Goal: Task Accomplishment & Management: Use online tool/utility

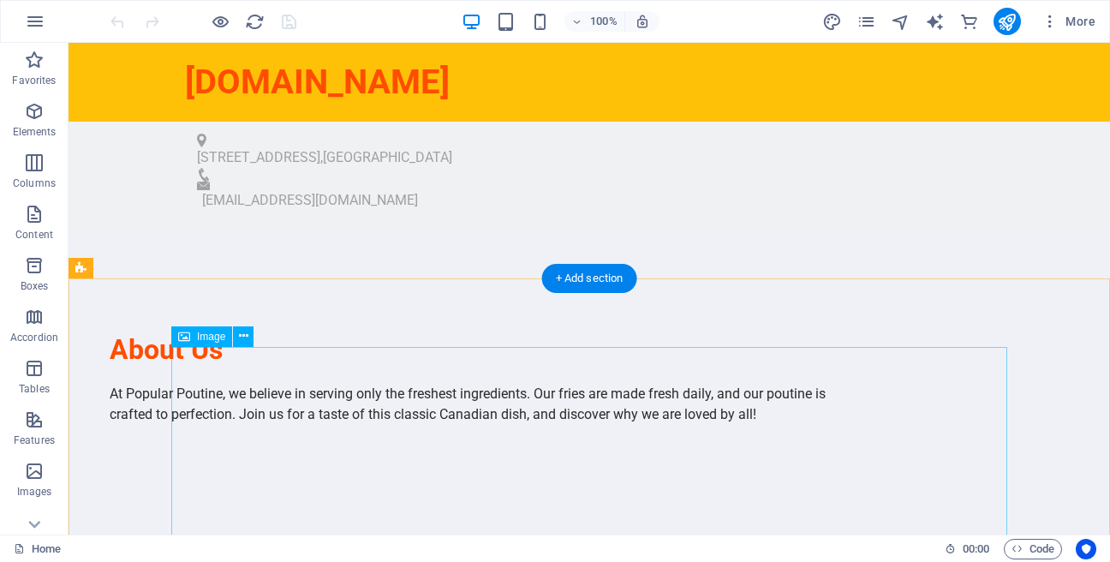
scroll to position [586, 0]
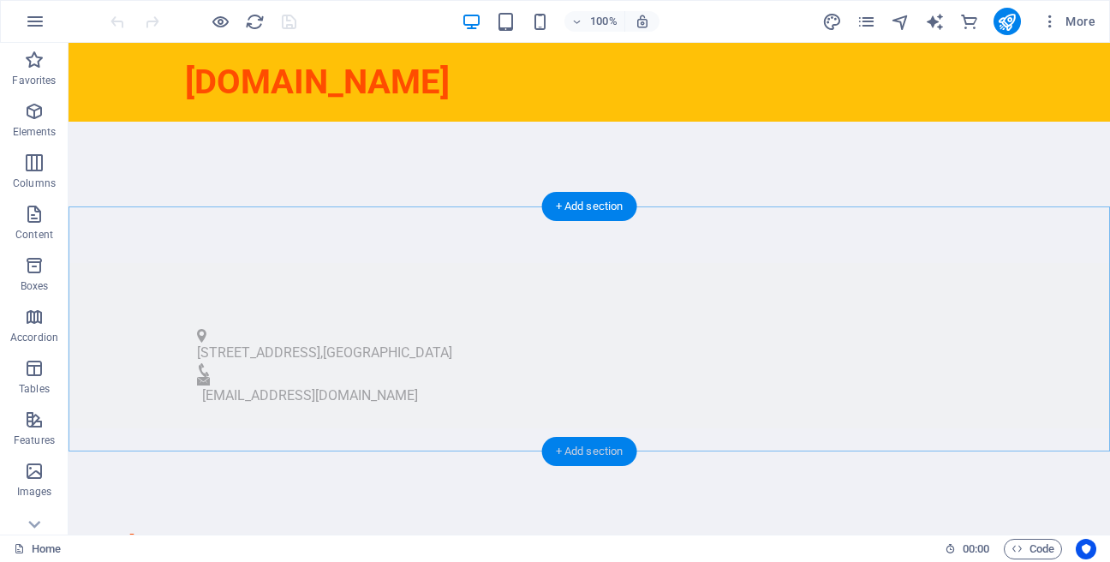
click at [597, 455] on div "+ Add section" at bounding box center [589, 451] width 95 height 29
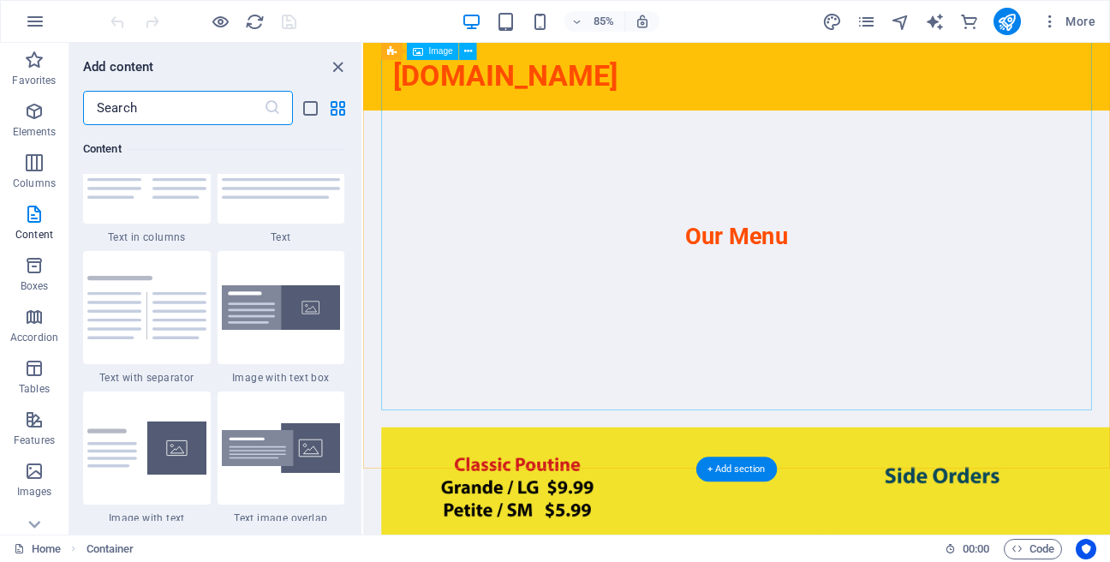
scroll to position [1331, 0]
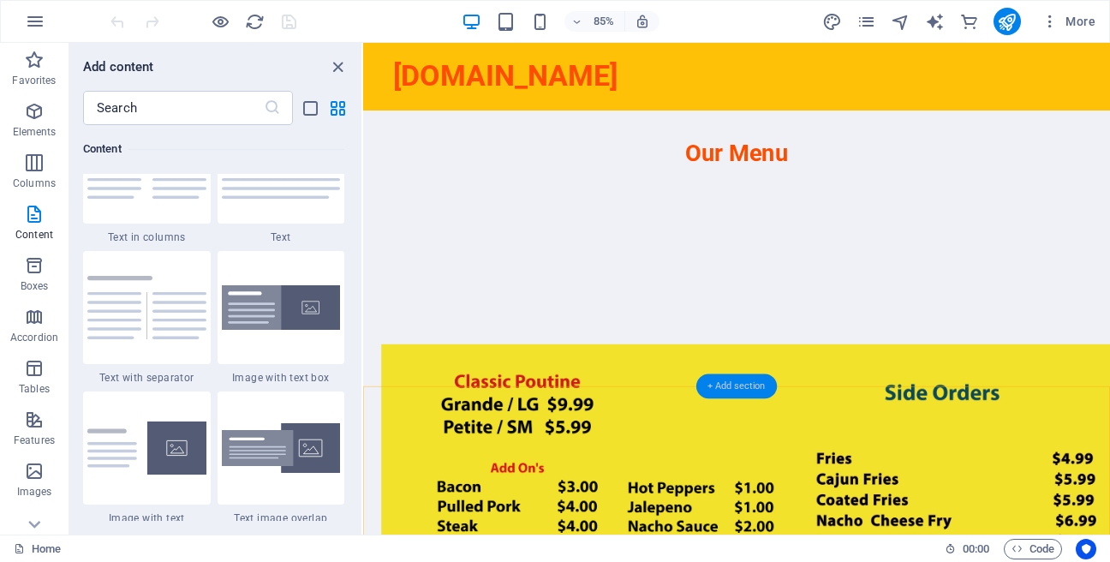
click at [755, 381] on div "+ Add section" at bounding box center [737, 386] width 81 height 25
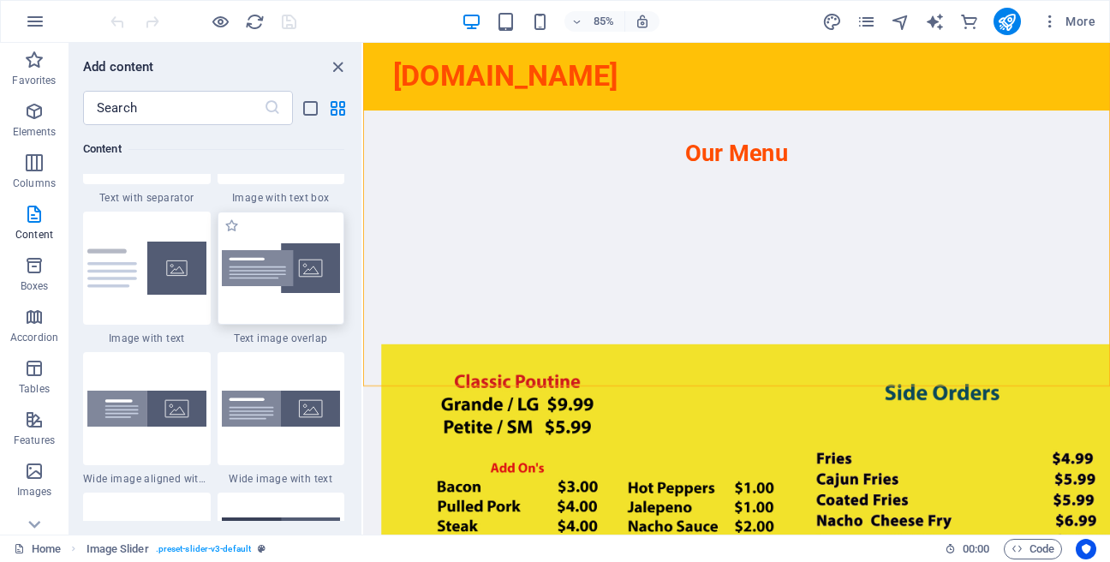
scroll to position [3236, 0]
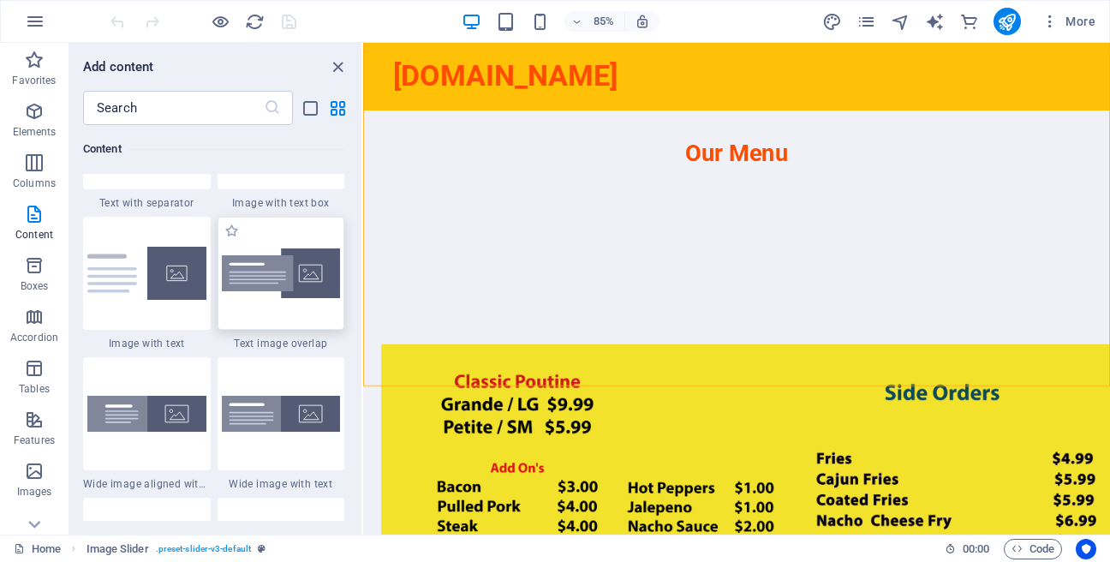
click at [276, 330] on div at bounding box center [282, 273] width 128 height 113
click at [363, 334] on div "Drag here to replace the existing content. Press “Ctrl” if you want to create a…" at bounding box center [736, 289] width 747 height 492
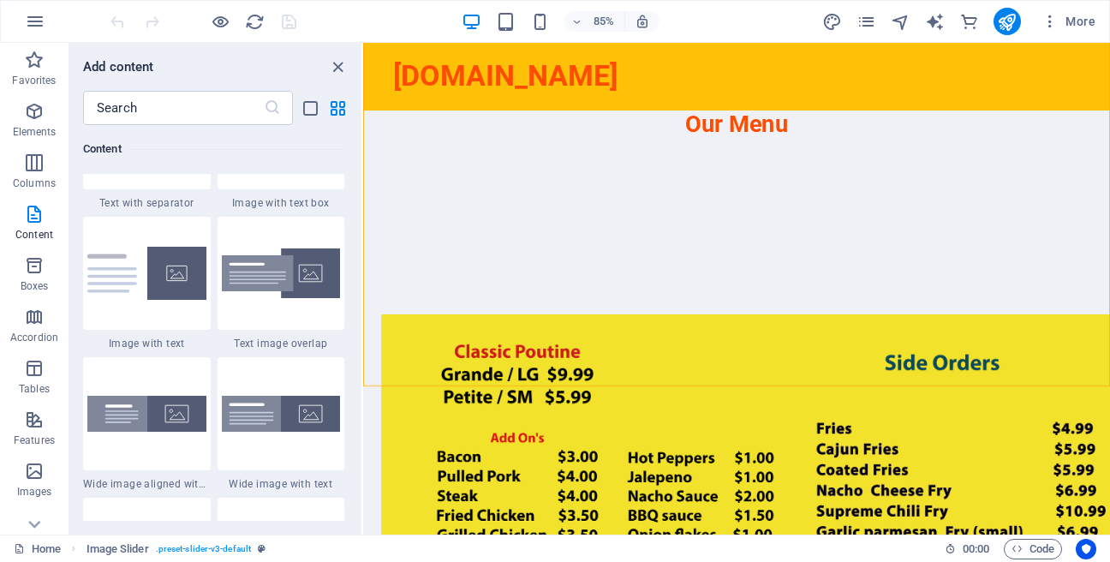
click at [363, 334] on div "Drag here to replace the existing content. Press “Ctrl” if you want to create a…" at bounding box center [736, 289] width 747 height 492
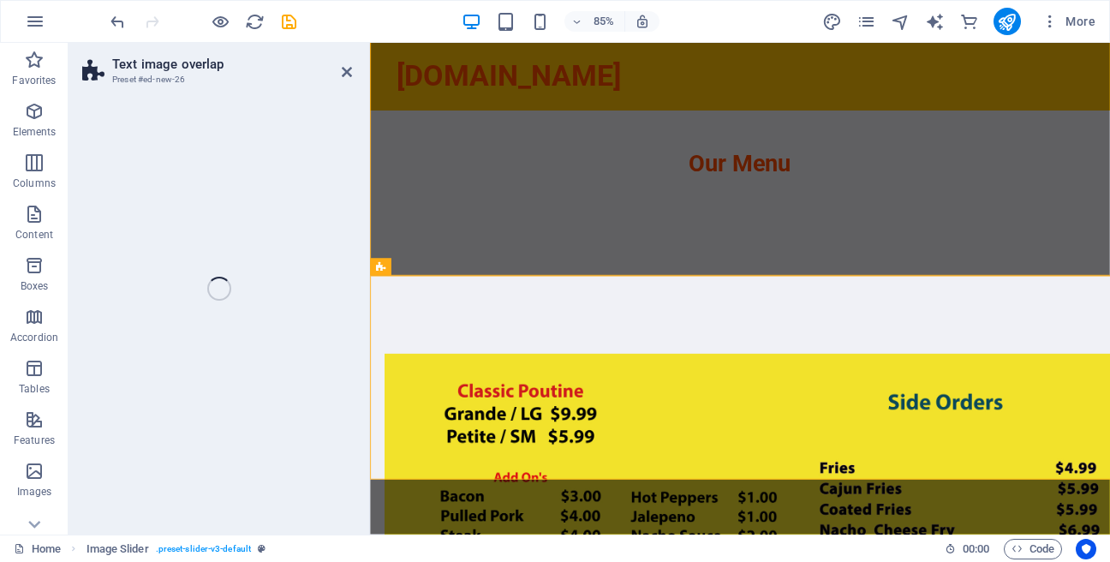
scroll to position [1461, 0]
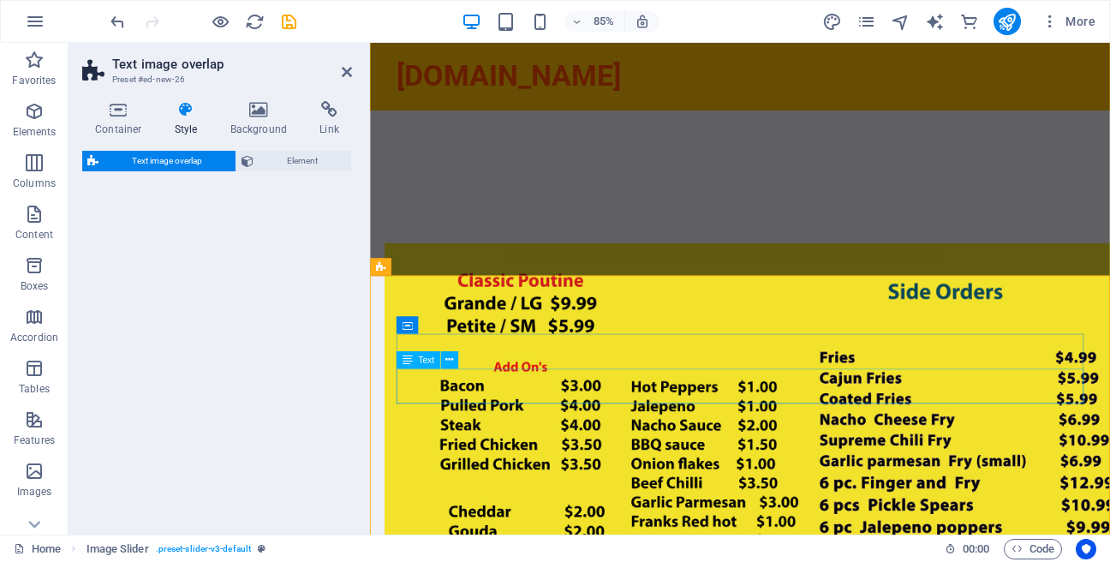
select select "rem"
select select "px"
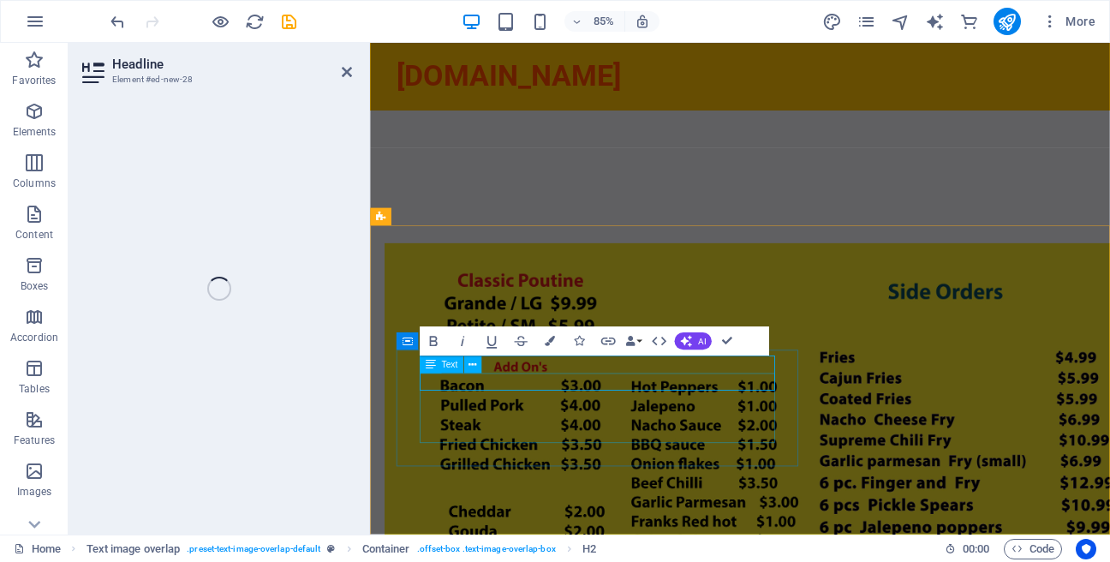
scroll to position [1520, 0]
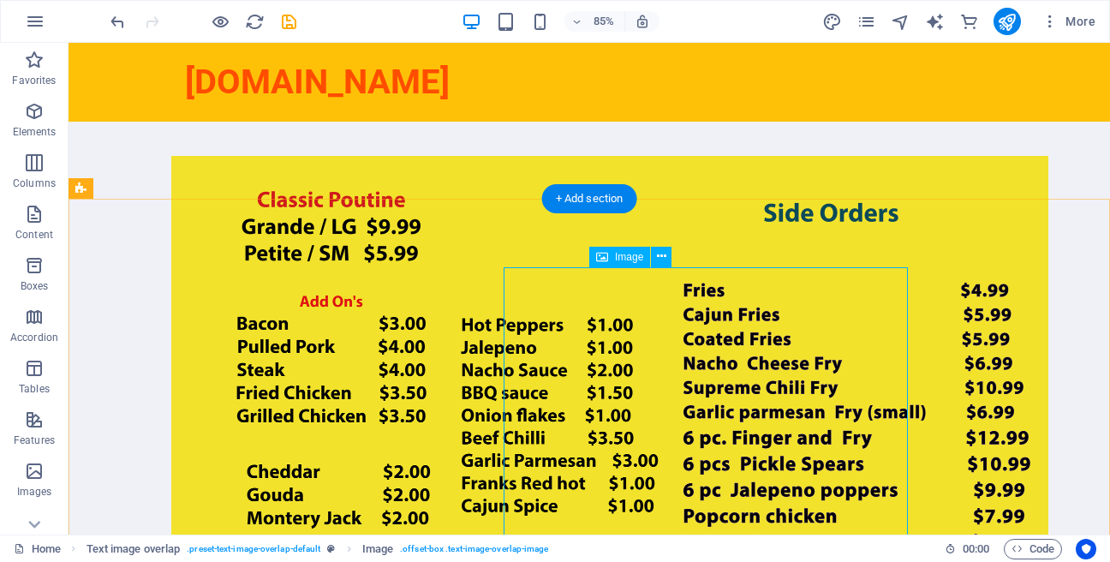
scroll to position [1638, 0]
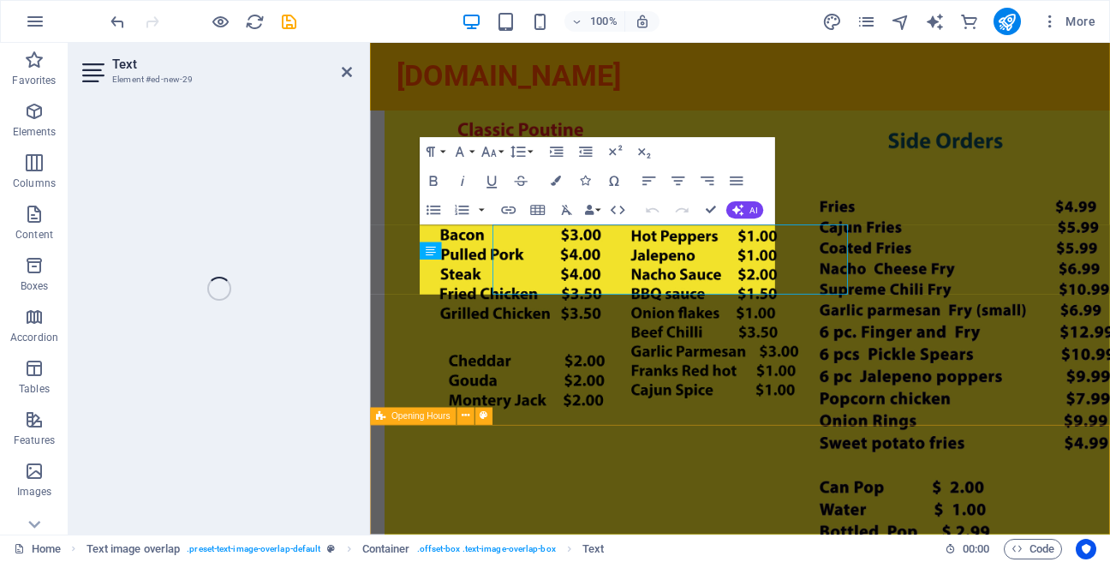
scroll to position [1715, 0]
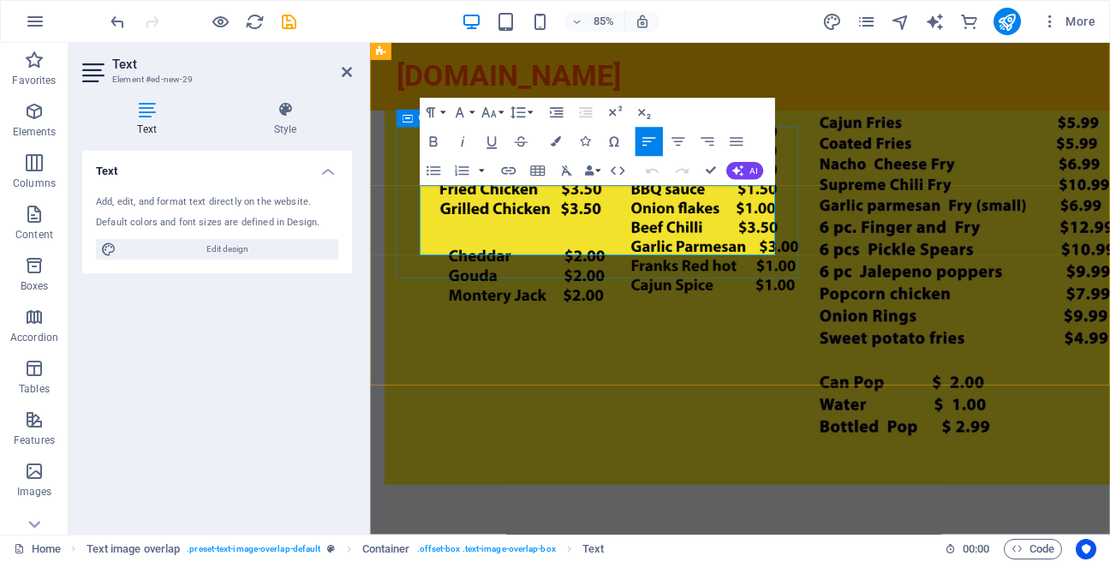
drag, startPoint x: 825, startPoint y: 284, endPoint x: 428, endPoint y: 218, distance: 403.1
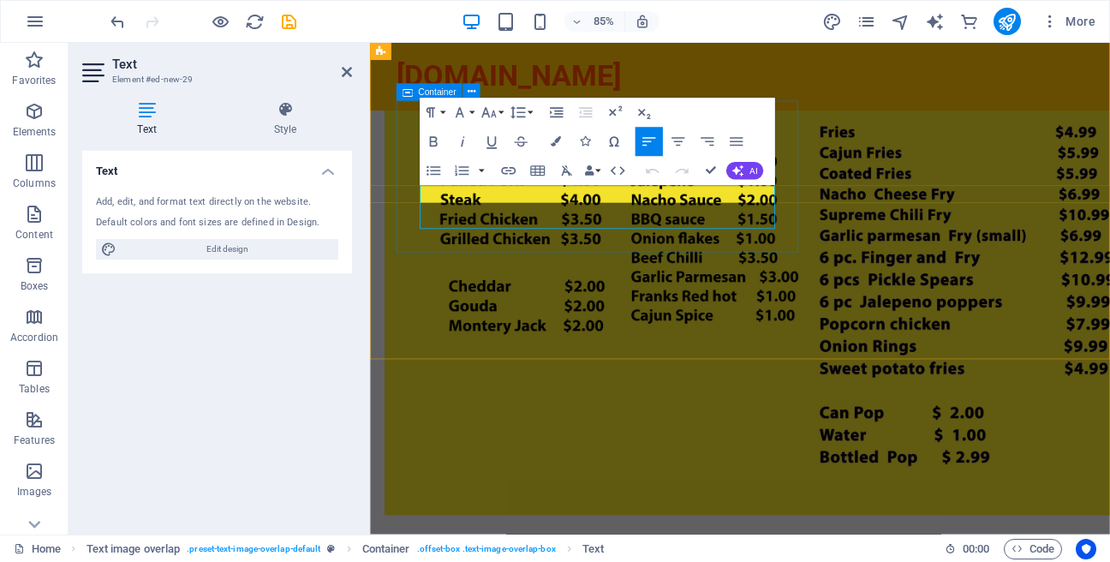
scroll to position [1746, 0]
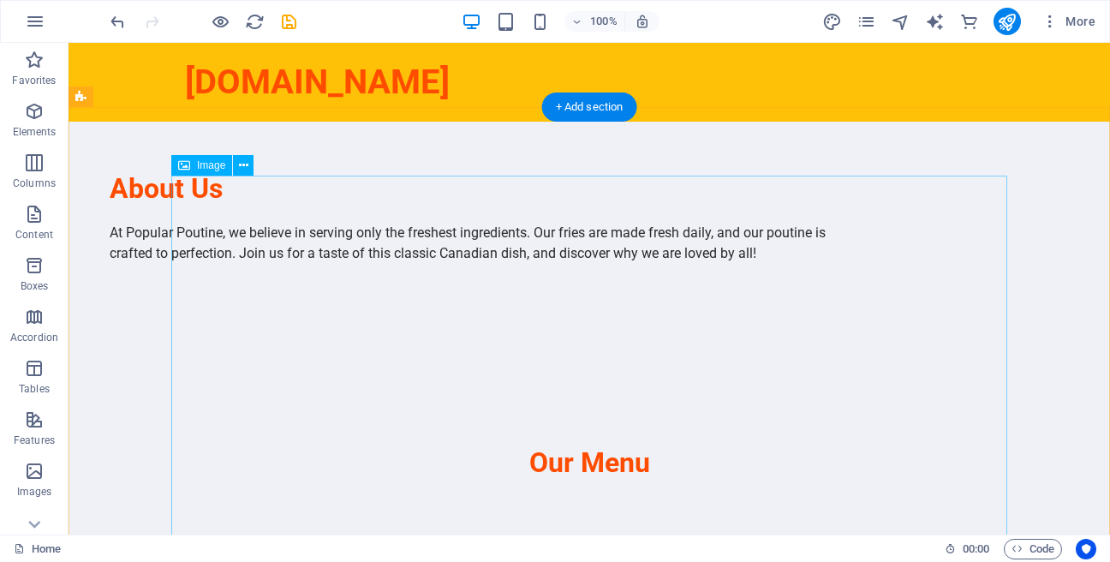
scroll to position [1074, 0]
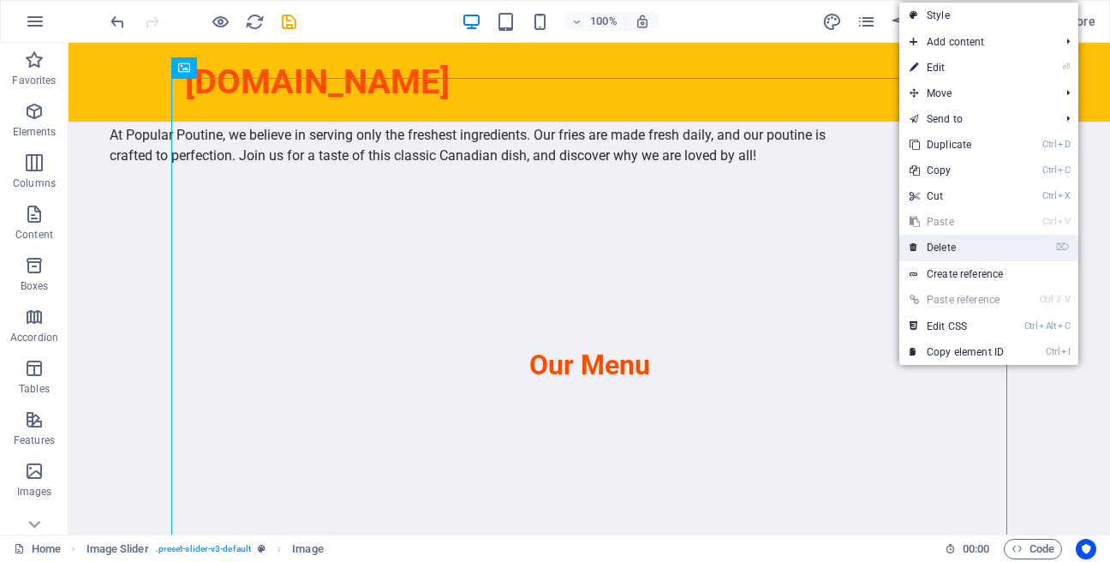
click at [919, 251] on link "⌦ Delete" at bounding box center [957, 248] width 115 height 26
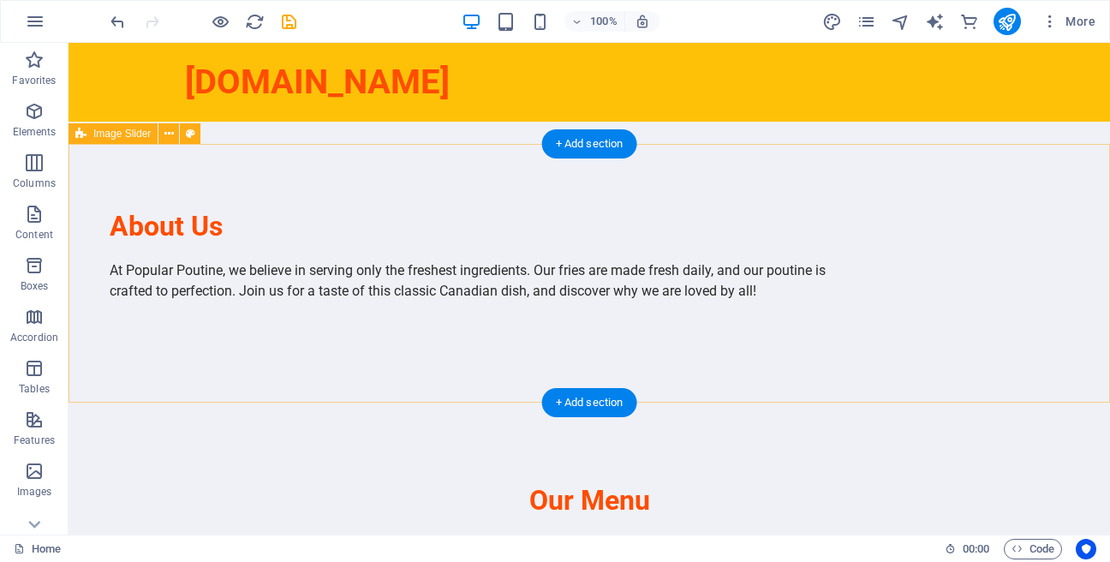
scroll to position [879, 0]
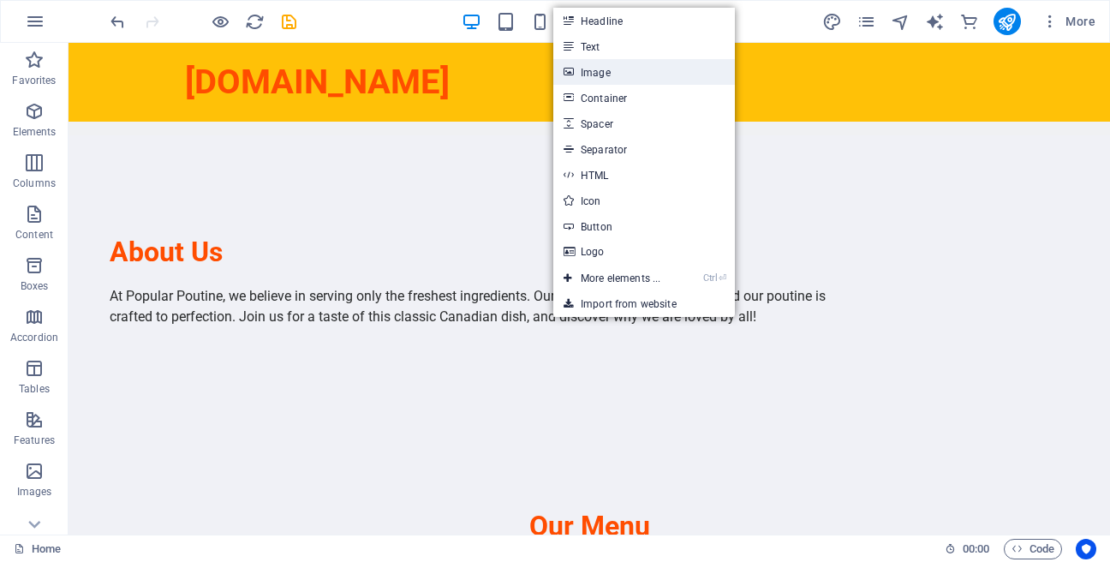
click at [595, 69] on link "Image" at bounding box center [644, 72] width 182 height 26
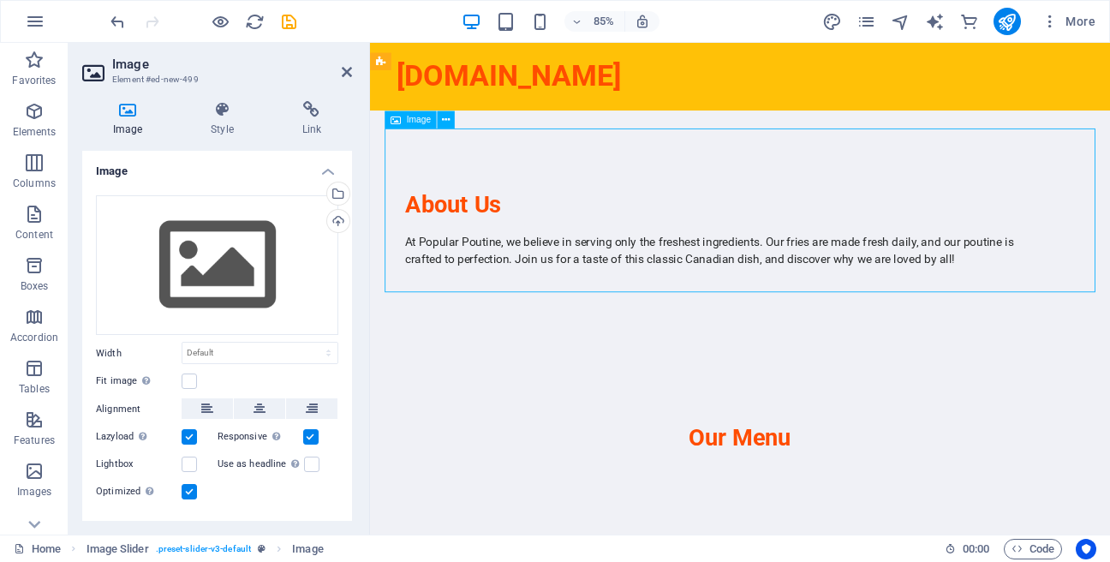
drag, startPoint x: 491, startPoint y: 231, endPoint x: 486, endPoint y: 168, distance: 63.6
click at [450, 115] on icon at bounding box center [446, 120] width 8 height 15
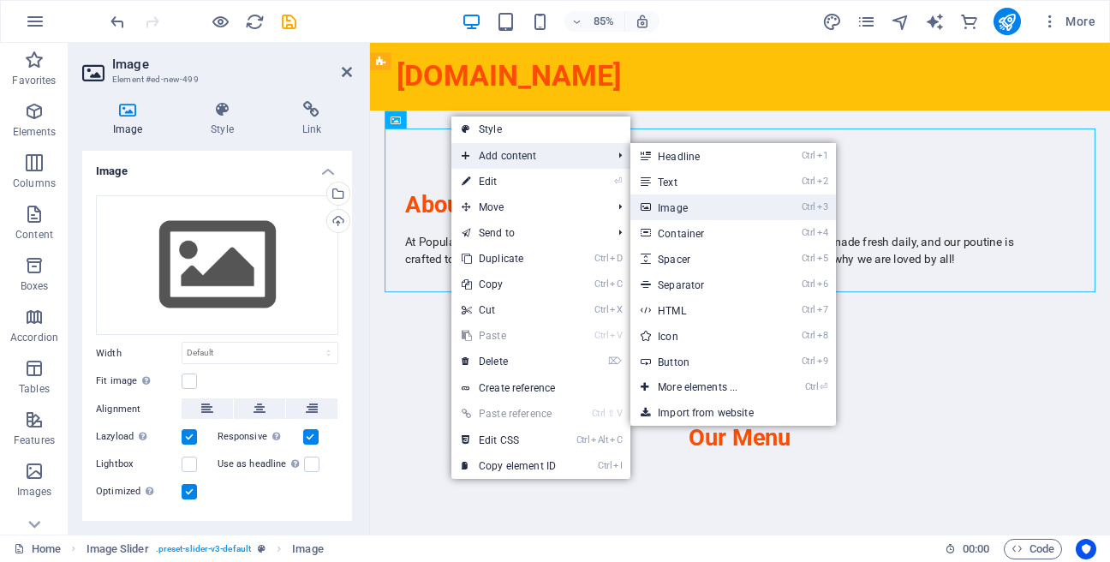
click at [662, 211] on link "Ctrl 3 Image" at bounding box center [701, 207] width 141 height 26
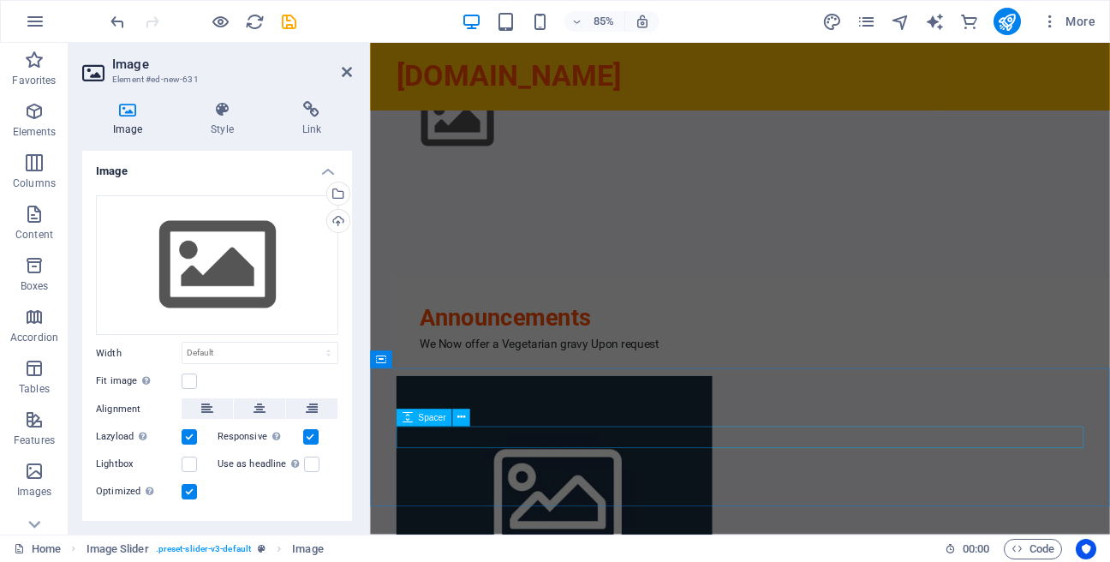
scroll to position [2085, 0]
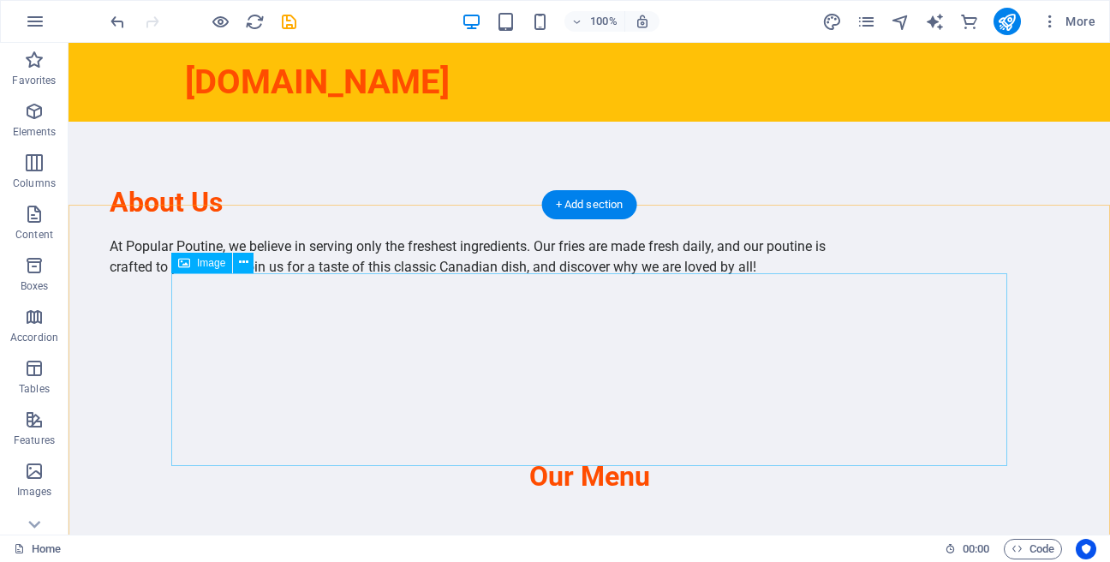
scroll to position [879, 0]
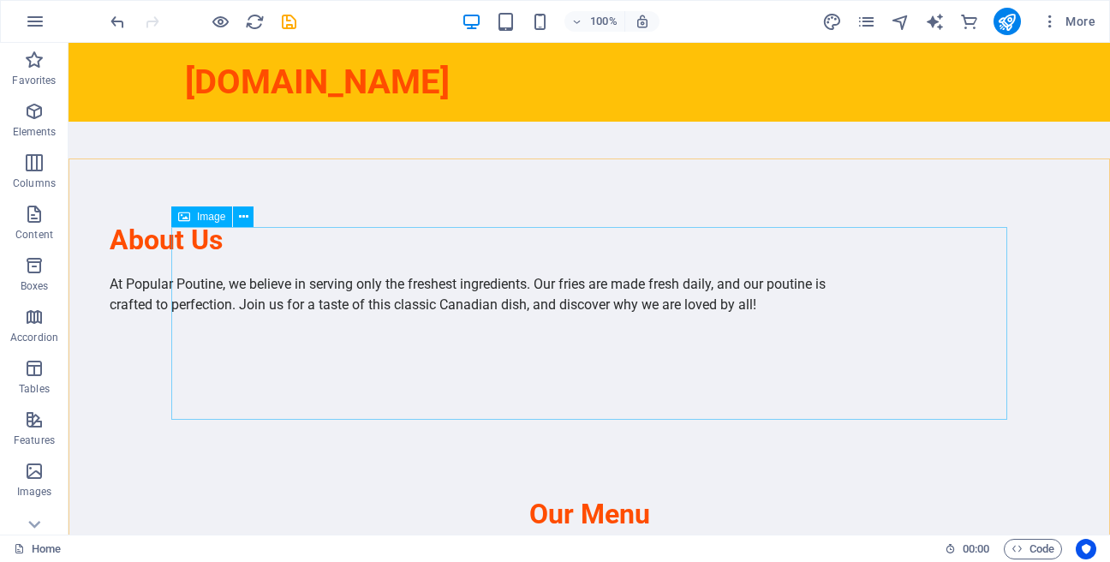
click at [182, 224] on icon at bounding box center [184, 216] width 12 height 21
click at [240, 218] on icon at bounding box center [243, 217] width 9 height 18
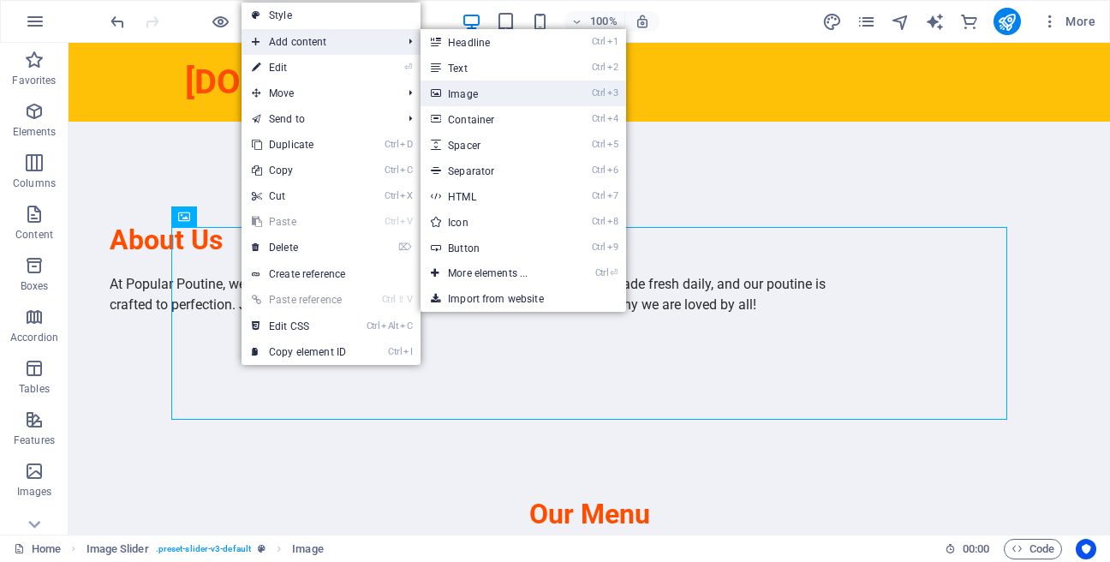
click at [461, 93] on link "Ctrl 3 Image" at bounding box center [491, 94] width 141 height 26
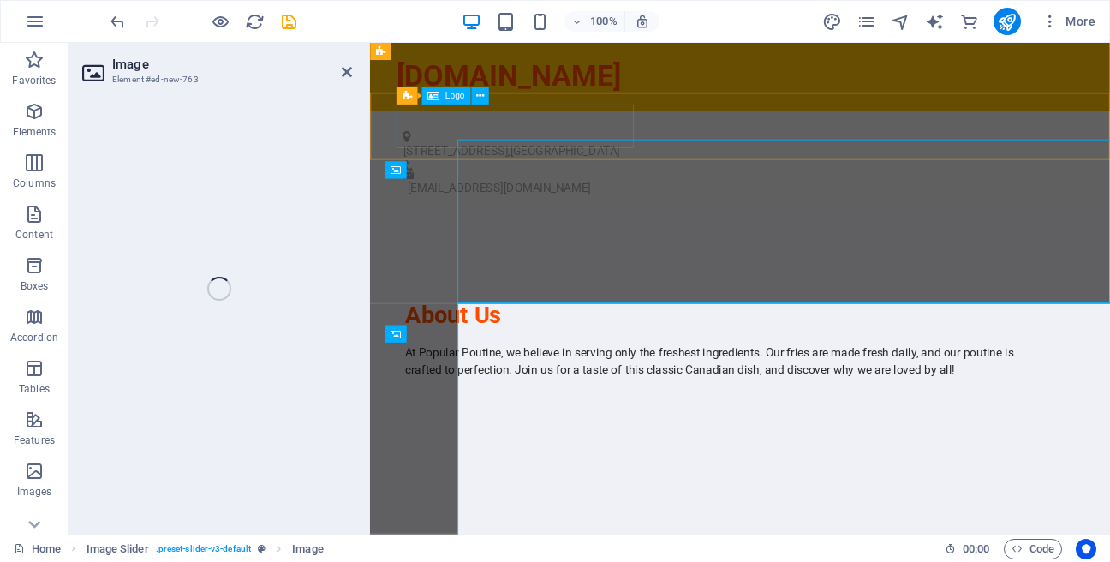
scroll to position [1008, 0]
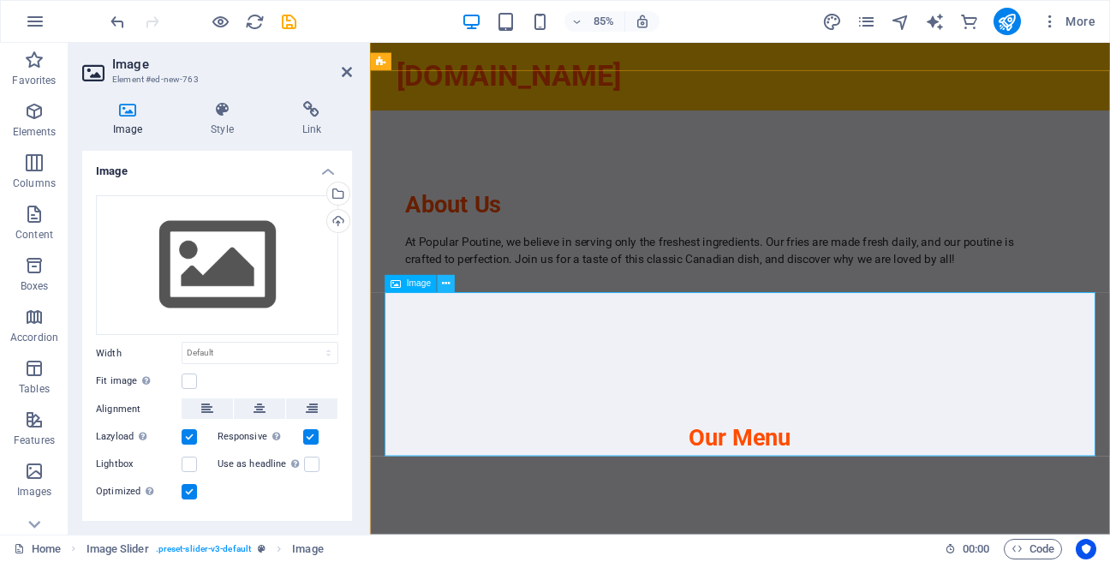
click at [451, 279] on button at bounding box center [446, 283] width 17 height 17
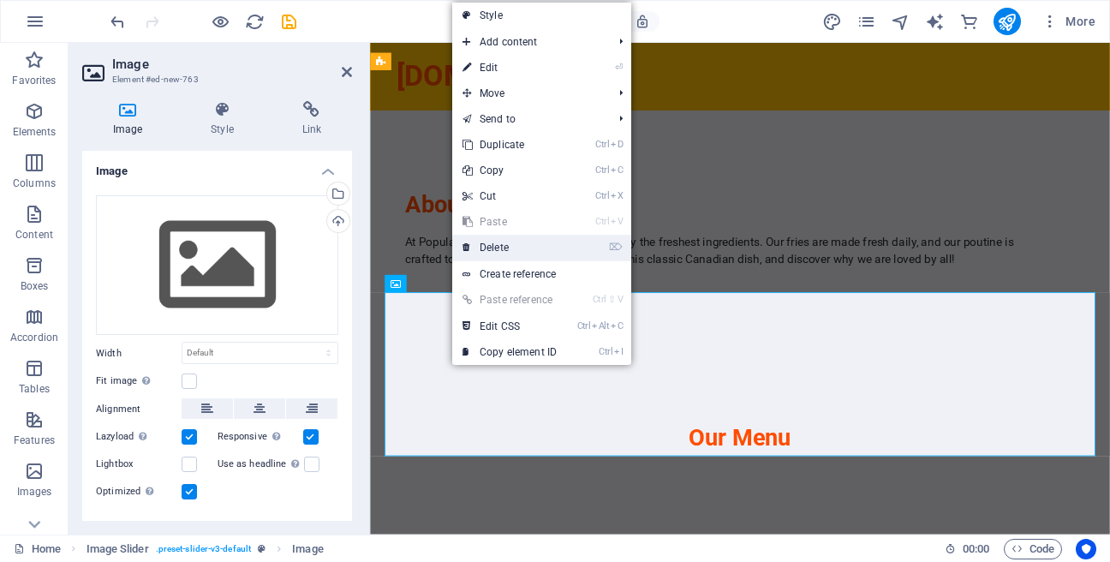
click at [499, 254] on link "⌦ Delete" at bounding box center [509, 248] width 115 height 26
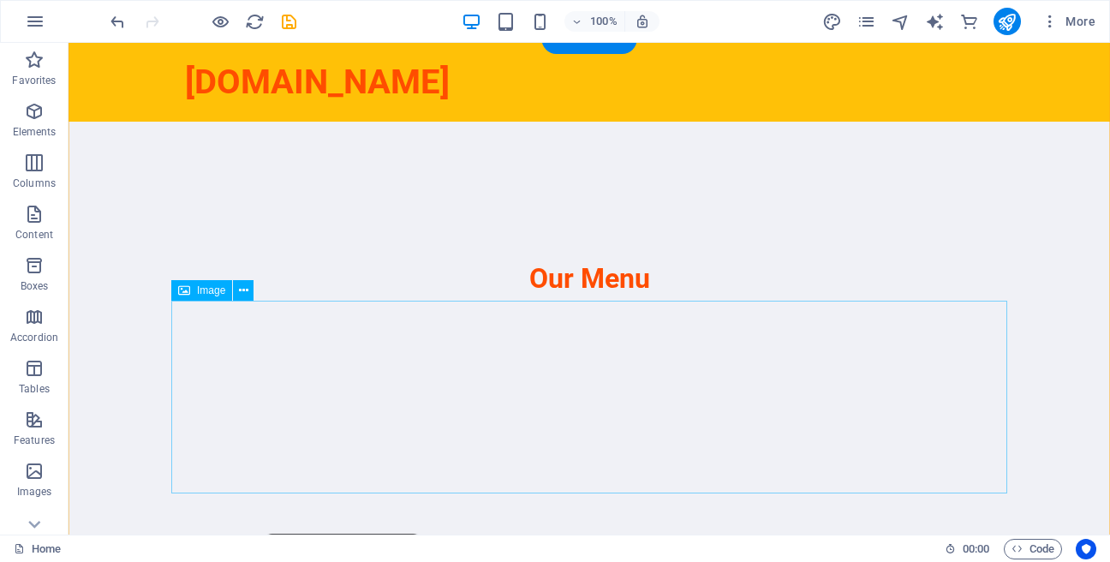
scroll to position [834, 0]
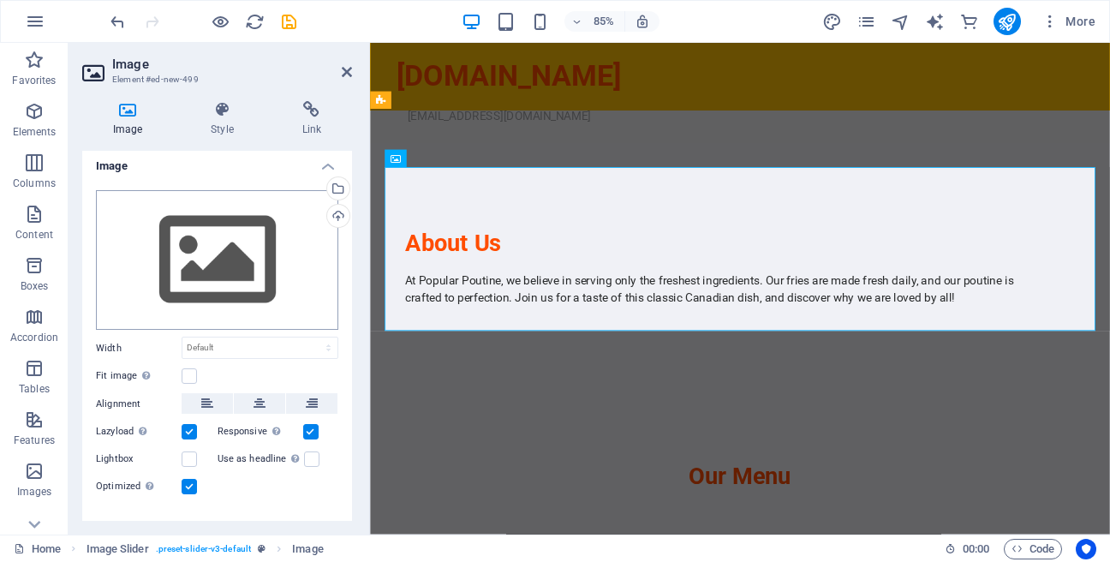
scroll to position [0, 0]
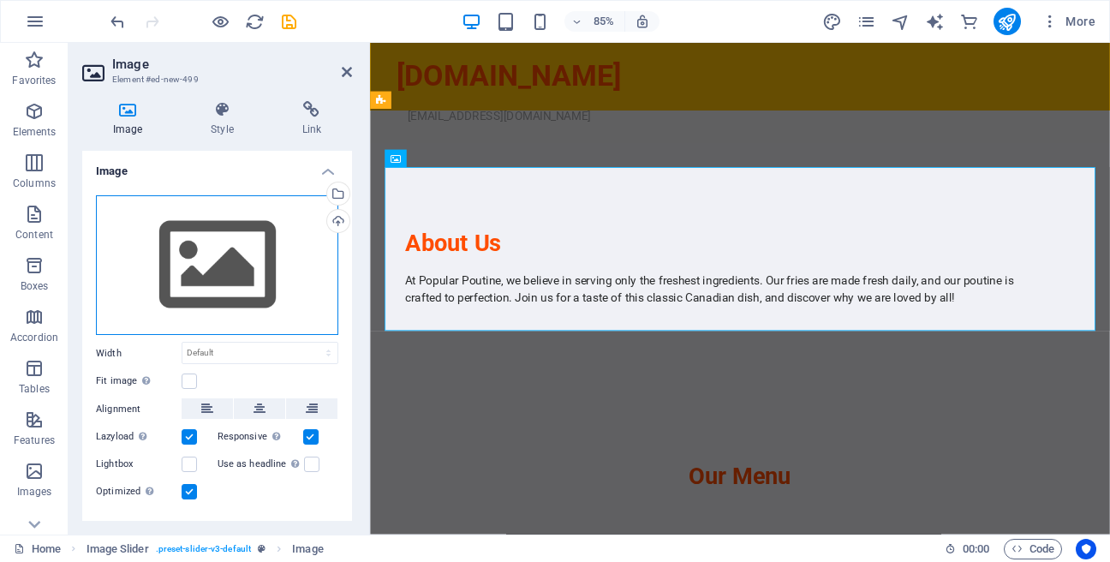
click at [248, 276] on div "Drag files here, click to choose files or select files from Files or our free s…" at bounding box center [217, 265] width 242 height 141
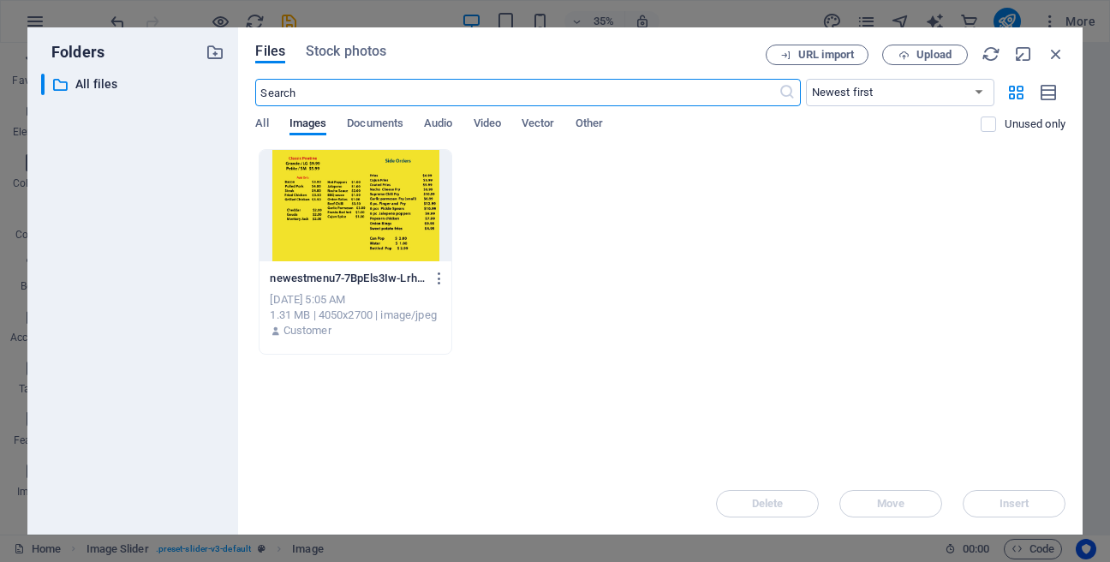
scroll to position [1279, 0]
click at [251, 125] on div "Files Stock photos URL import Upload ​ Newest first Oldest first Name (A-Z) Nam…" at bounding box center [660, 280] width 845 height 507
click at [260, 123] on span "All" at bounding box center [261, 125] width 13 height 24
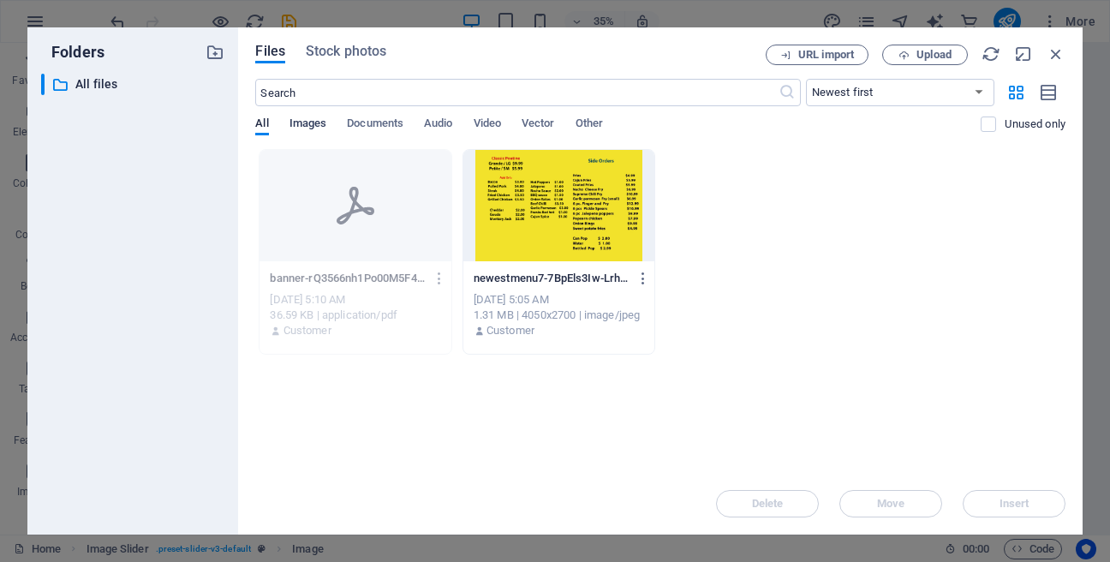
click at [311, 123] on span "Images" at bounding box center [309, 125] width 38 height 24
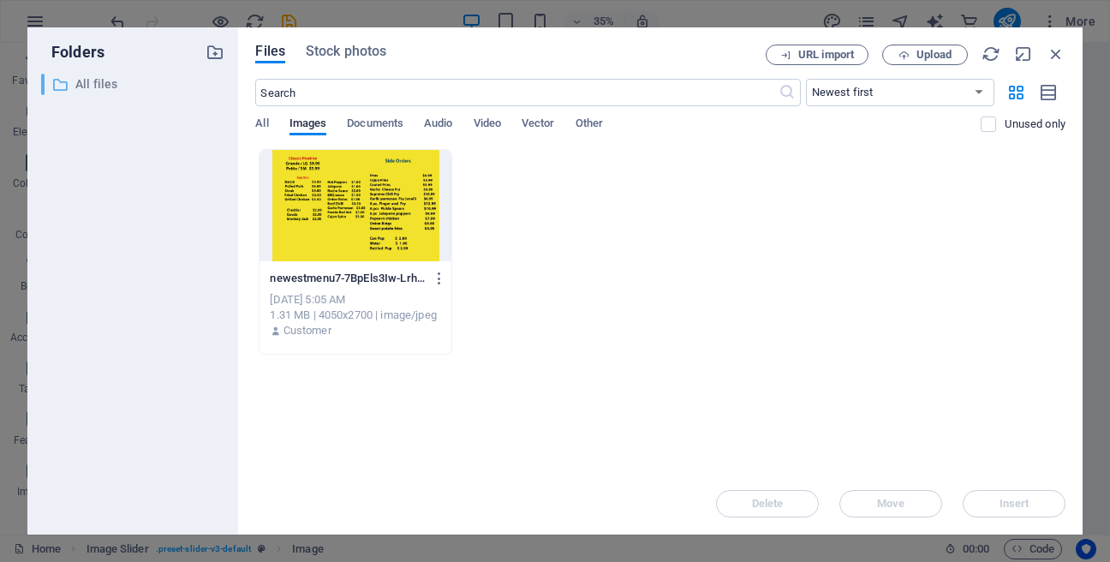
click at [109, 87] on p "All files" at bounding box center [134, 85] width 118 height 20
click at [62, 89] on icon at bounding box center [59, 84] width 17 height 17
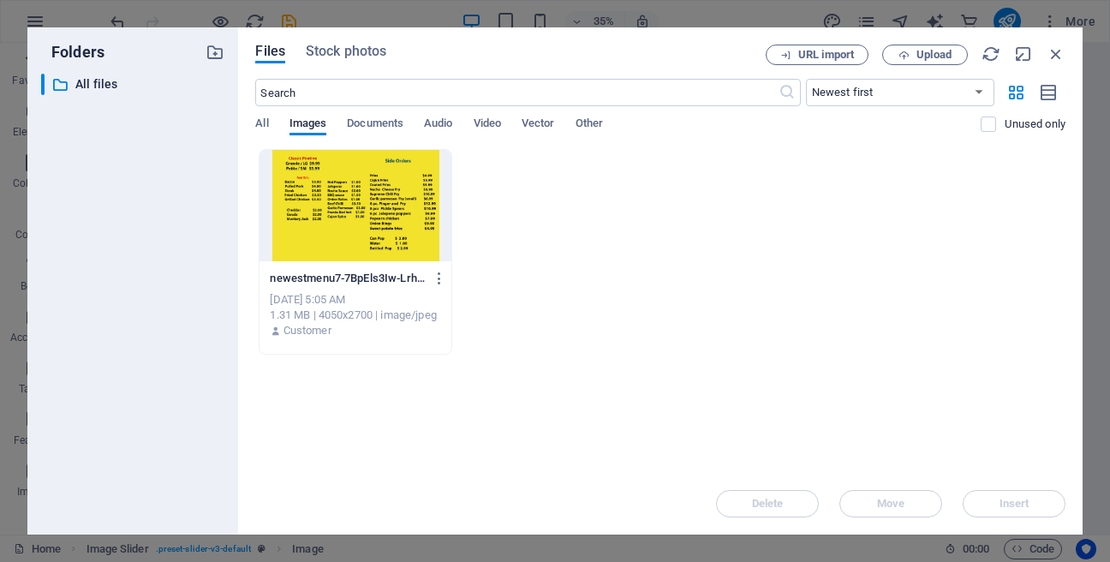
click at [766, 231] on div "newestmenu7-7BpEls3Iw-Lrhejm4lu5ZA.jpeg newestmenu7-7BpEls3Iw-Lrhejm4lu5ZA.jpeg…" at bounding box center [660, 252] width 810 height 206
click at [221, 55] on icon "button" at bounding box center [215, 52] width 19 height 19
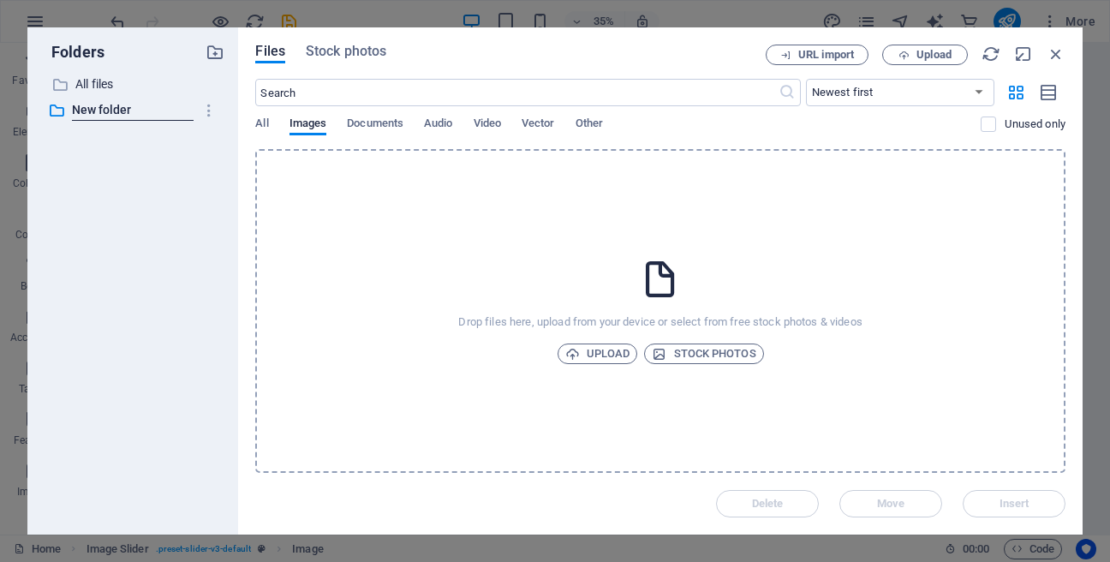
scroll to position [1011, 0]
click at [176, 192] on div "​ All files All files ​ New folder New folder" at bounding box center [132, 297] width 183 height 447
click at [125, 84] on p "All files" at bounding box center [134, 85] width 118 height 20
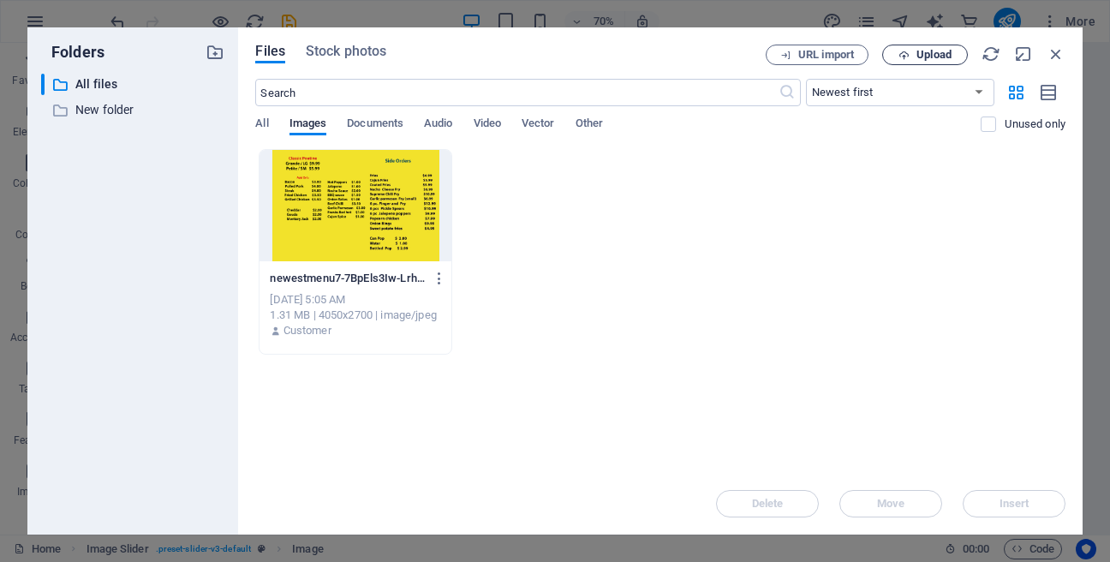
click at [924, 50] on span "Upload" at bounding box center [934, 55] width 35 height 10
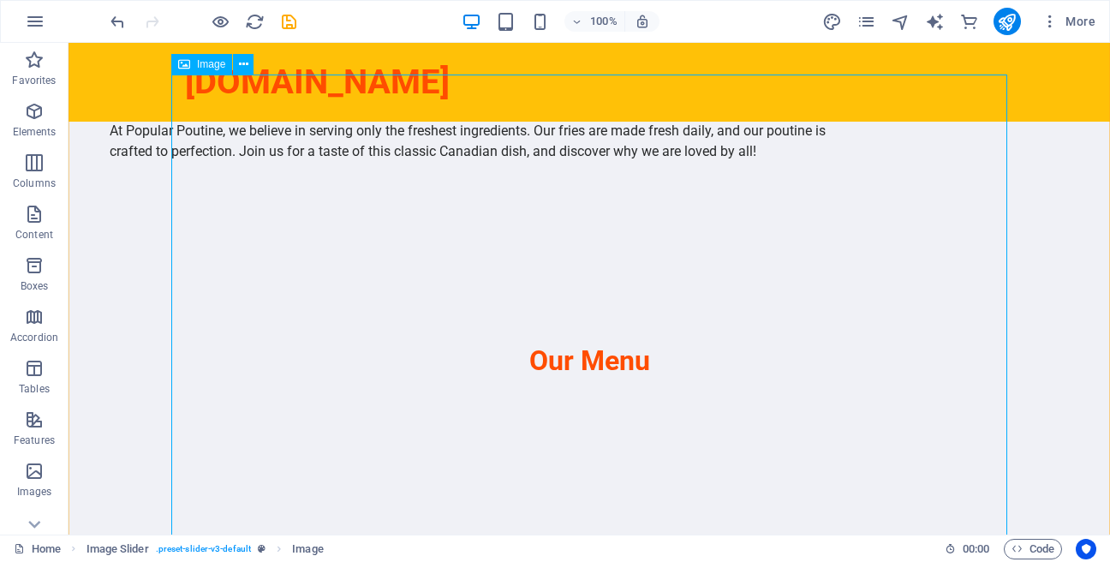
scroll to position [1032, 0]
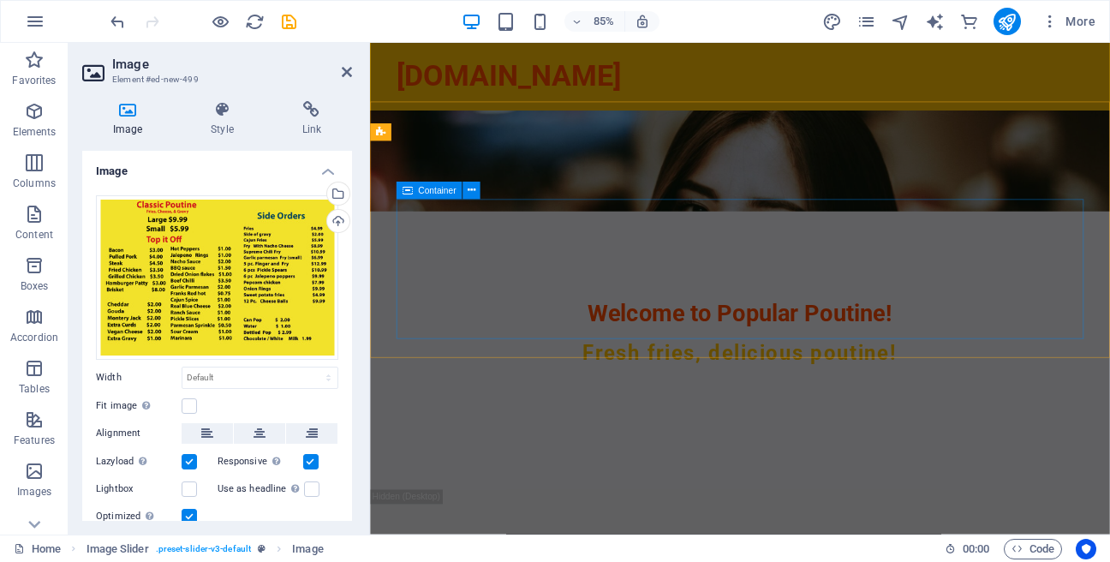
scroll to position [0, 0]
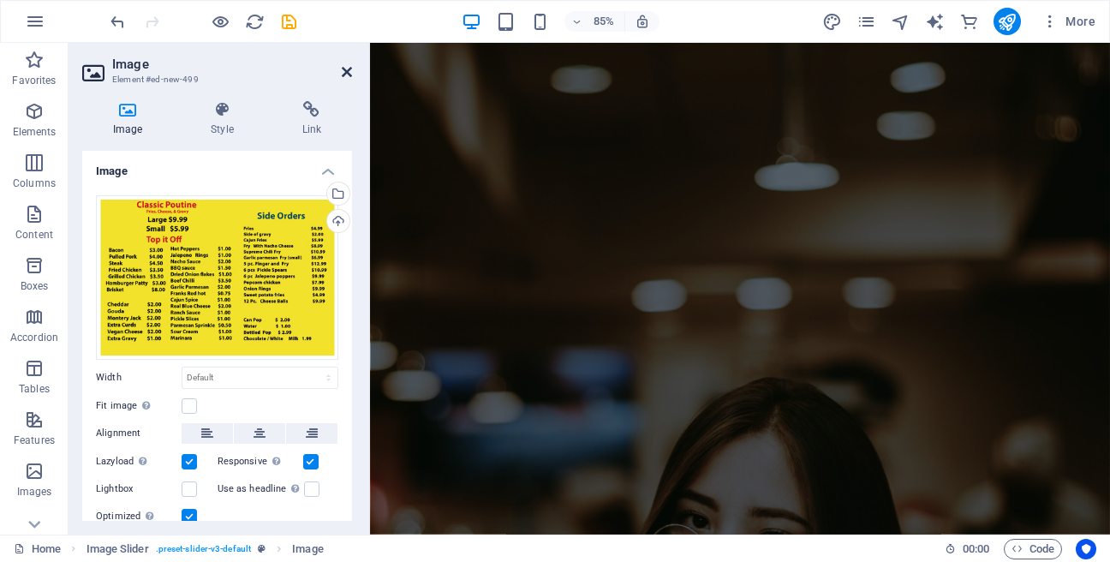
click at [345, 72] on icon at bounding box center [347, 72] width 10 height 14
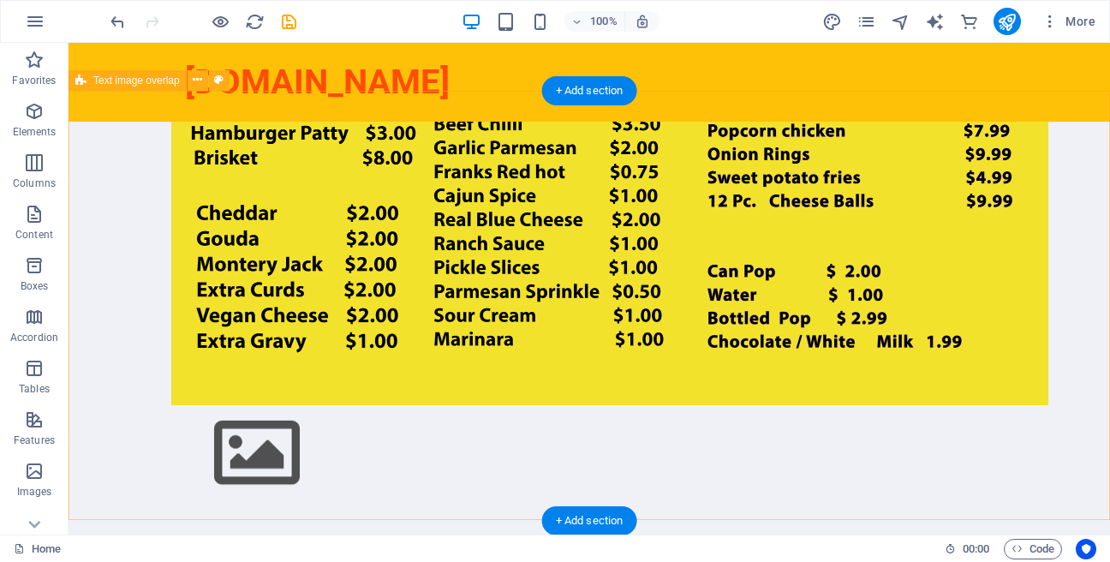
scroll to position [1953, 0]
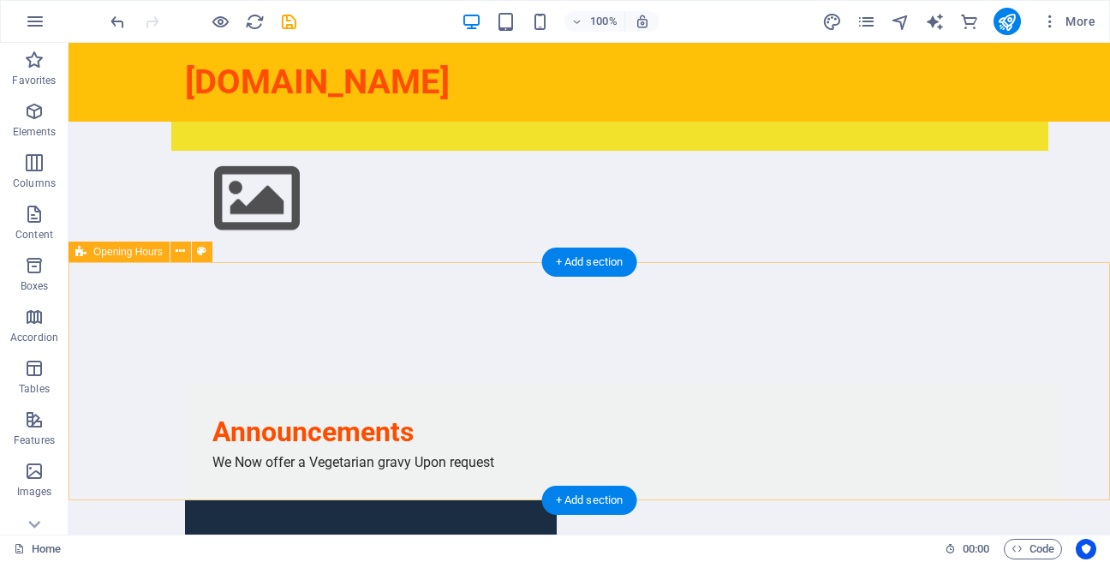
scroll to position [2149, 0]
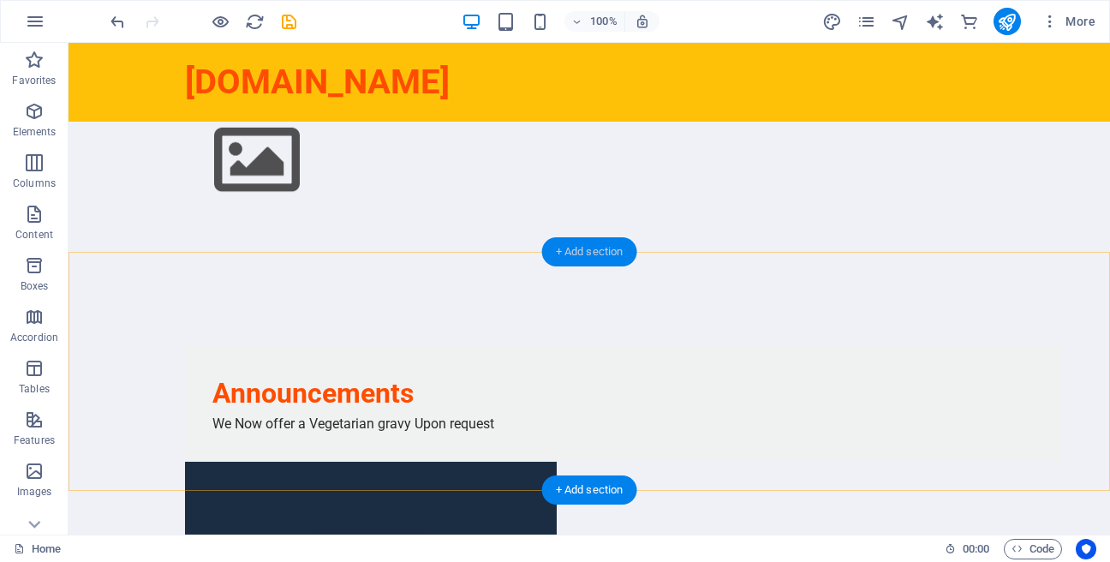
click at [597, 249] on div "+ Add section" at bounding box center [589, 251] width 95 height 29
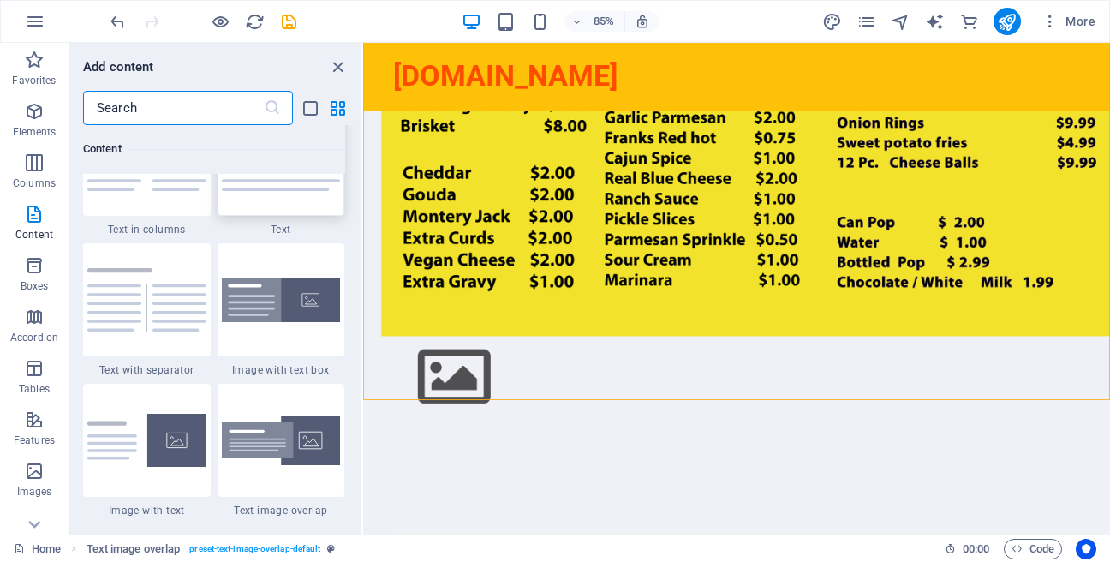
scroll to position [3085, 0]
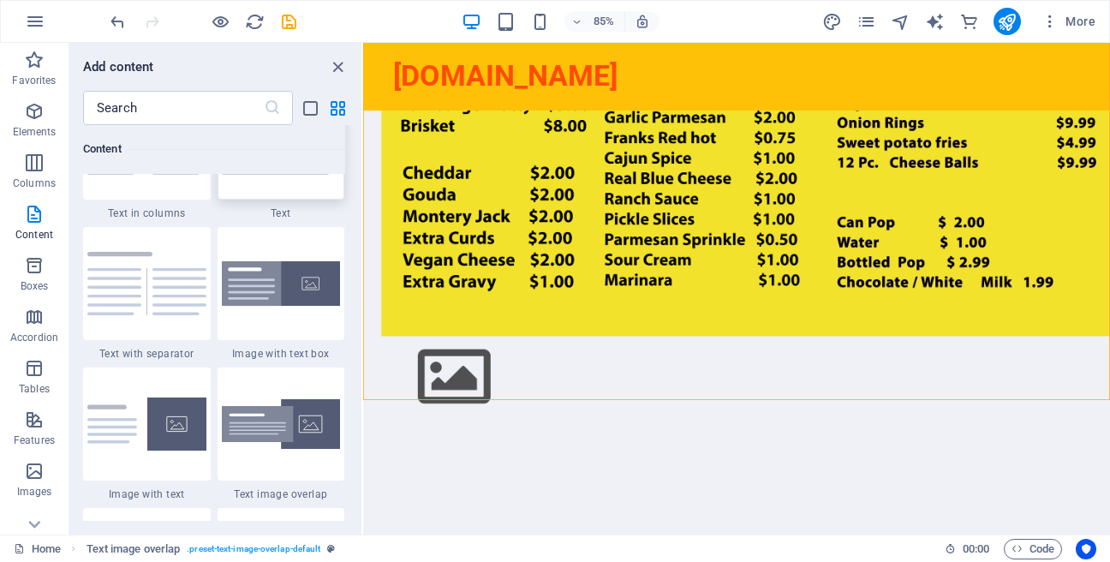
click at [281, 175] on img at bounding box center [281, 142] width 119 height 63
click at [363, 212] on div "H2 Banner Container Menu Bar Container Menu Bar Container Info Bar Image with t…" at bounding box center [736, 289] width 747 height 492
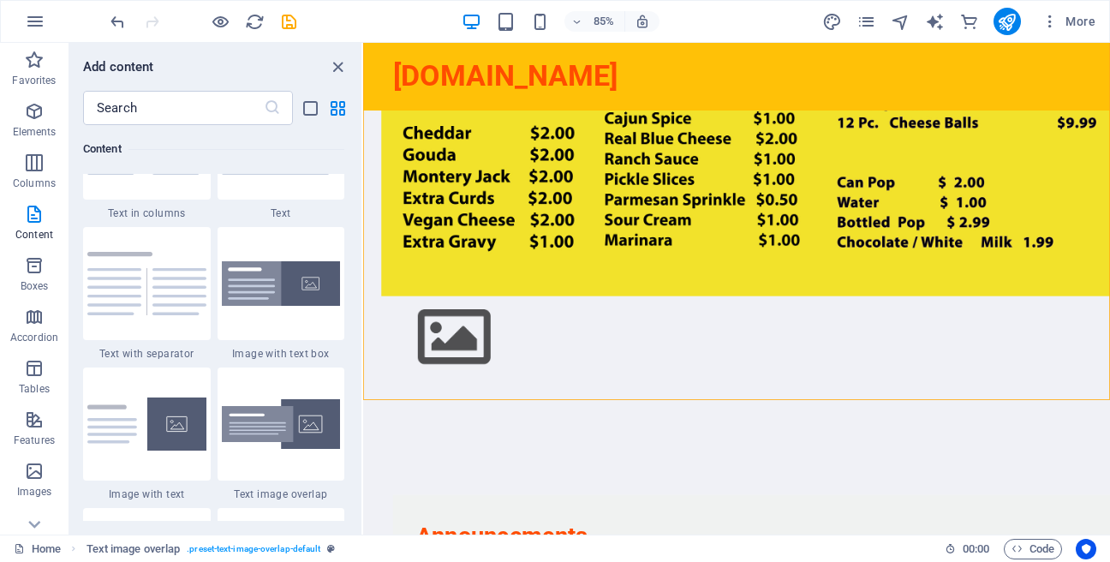
click at [363, 212] on div "H2 Banner Container Menu Bar Container Menu Bar Container Info Bar Image with t…" at bounding box center [736, 289] width 747 height 492
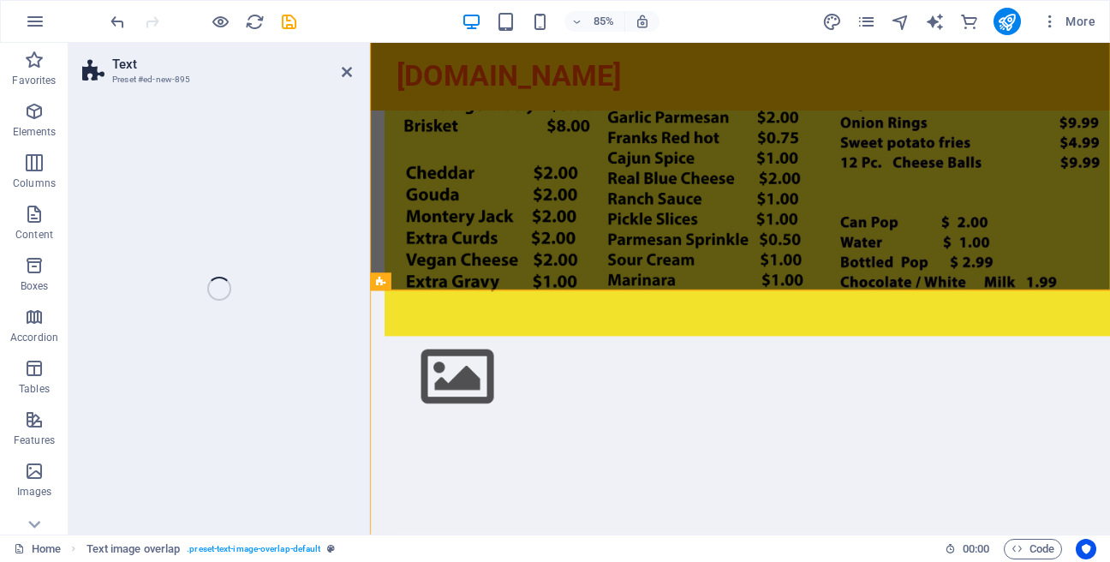
scroll to position [2067, 0]
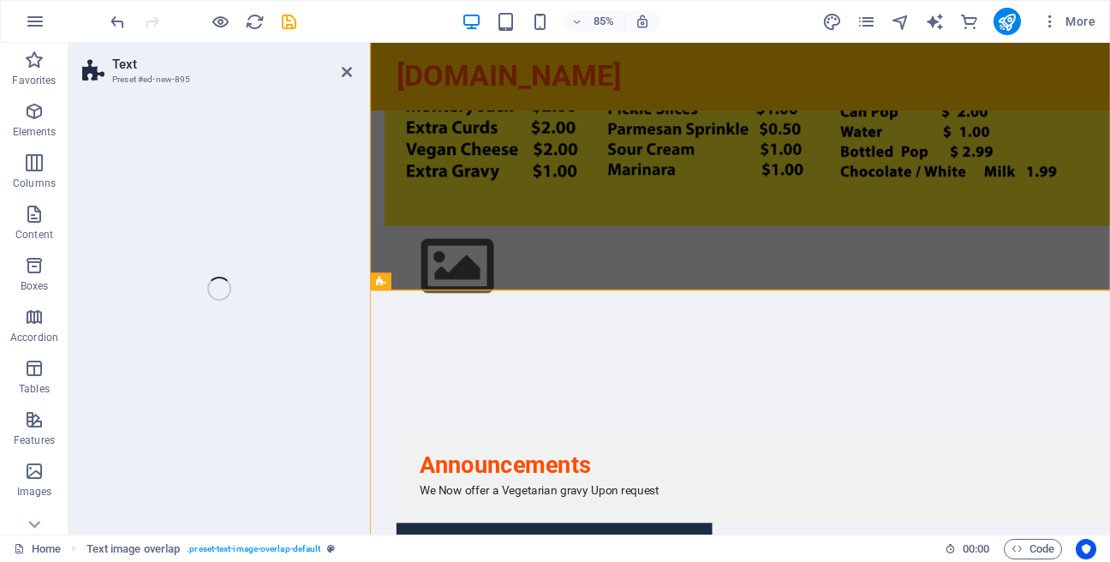
select select "preset-text-v2-default"
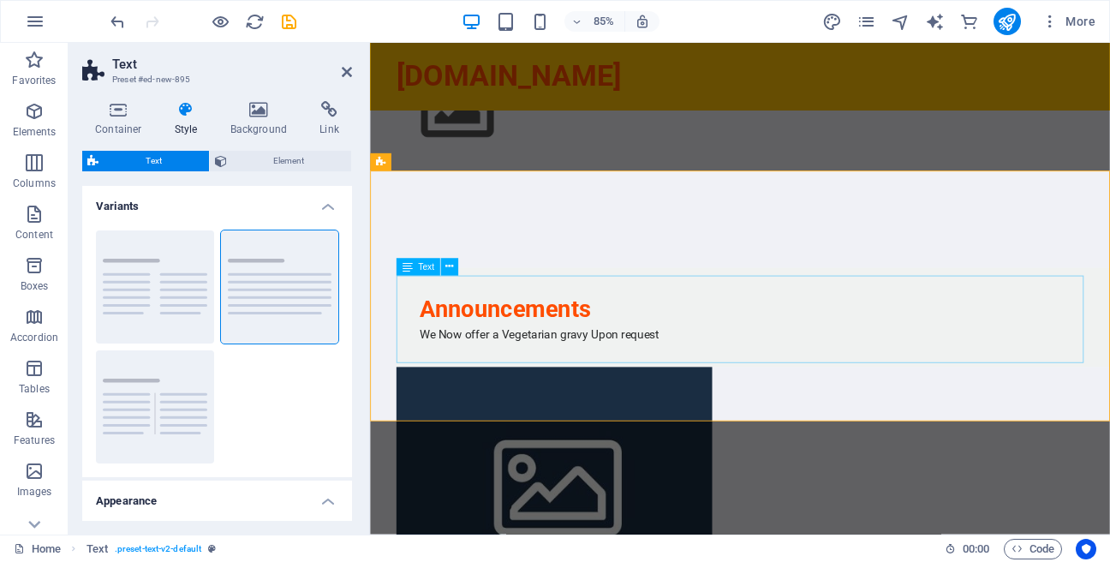
scroll to position [2263, 0]
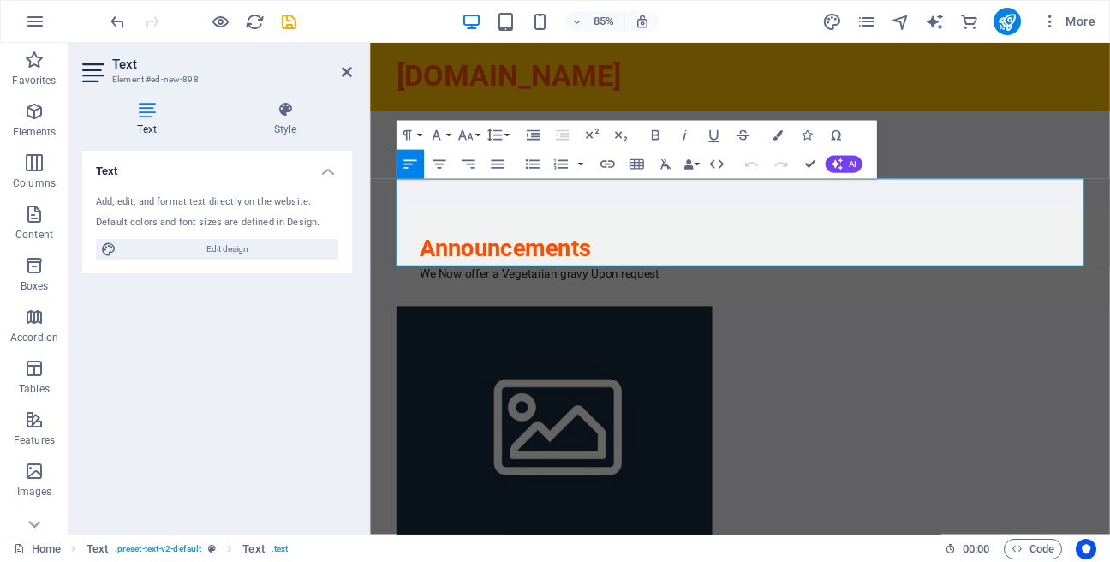
drag, startPoint x: 1004, startPoint y: 298, endPoint x: 136, endPoint y: 135, distance: 883.0
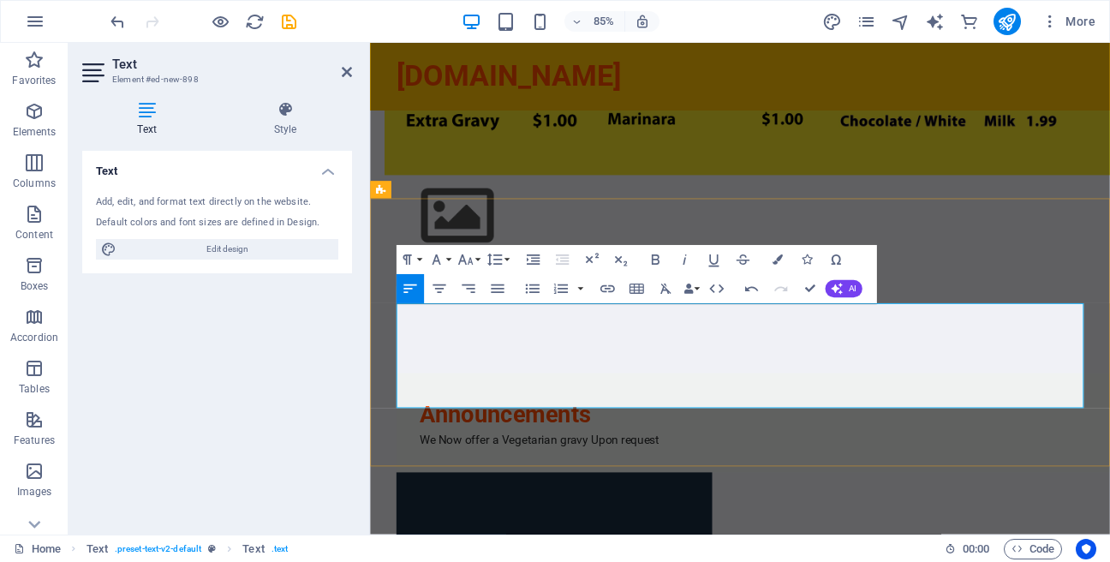
scroll to position [2224, 0]
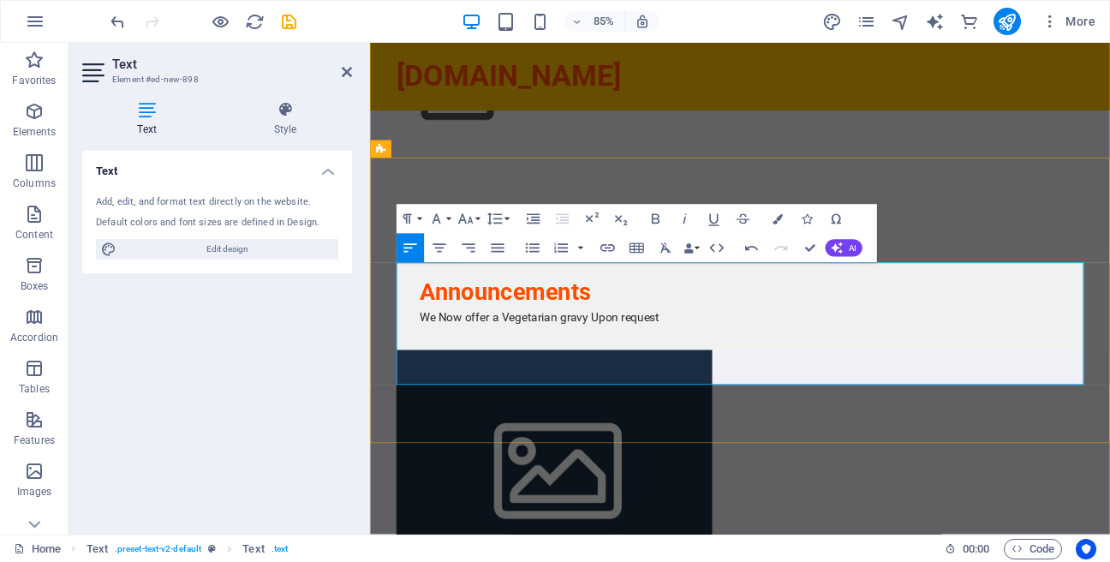
scroll to position [2126, 0]
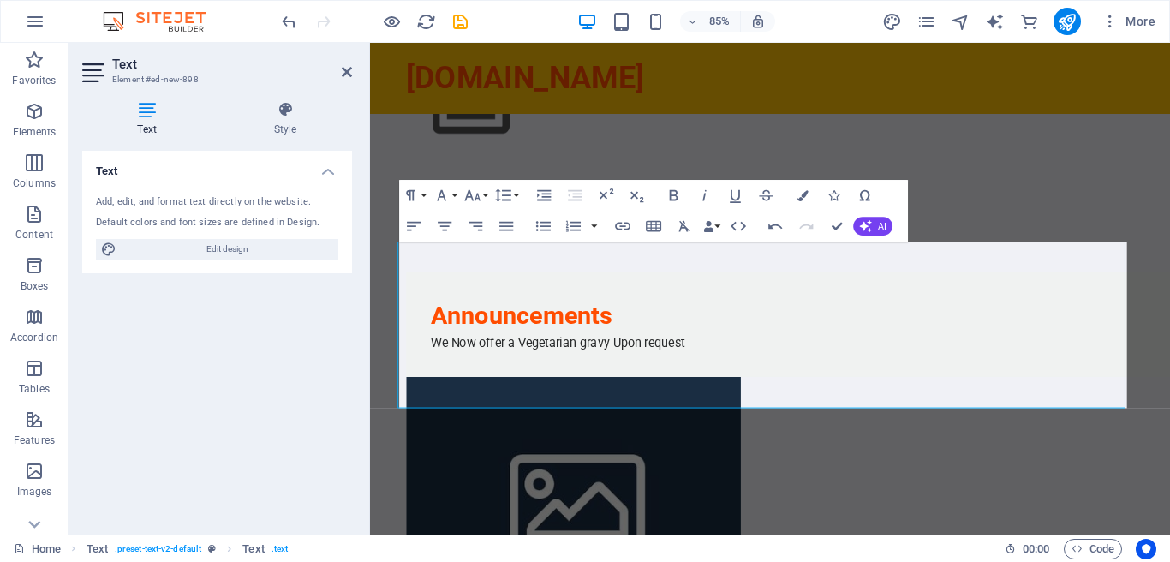
scroll to position [2310, 0]
